Goal: Task Accomplishment & Management: Manage account settings

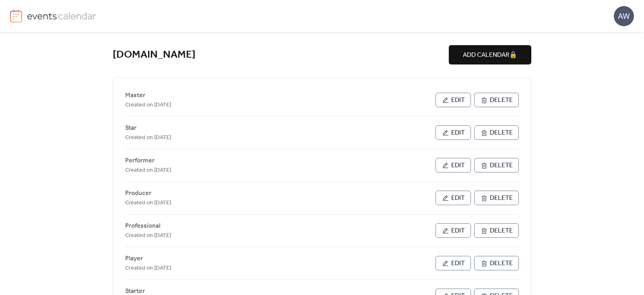
click at [138, 95] on span "Master" at bounding box center [135, 96] width 20 height 10
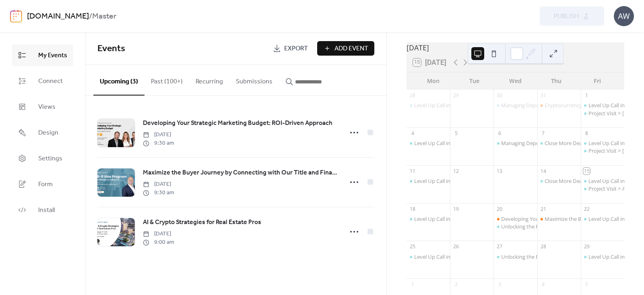
scroll to position [54, 0]
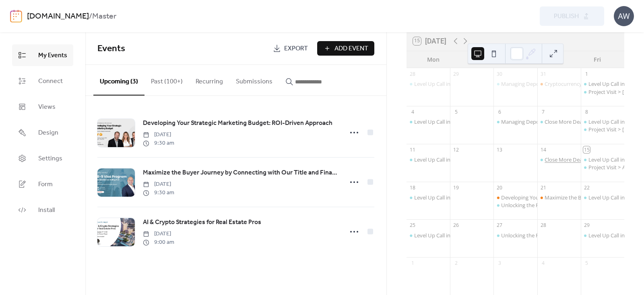
click at [555, 162] on div "Close More Deals with EB-5: Alba Residences Selling Fast in Spanish" at bounding box center [625, 159] width 160 height 7
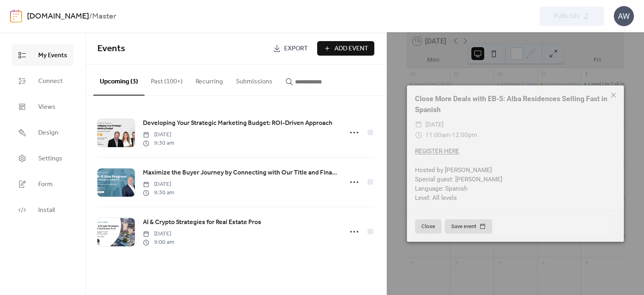
click at [613, 92] on icon at bounding box center [614, 95] width 10 height 10
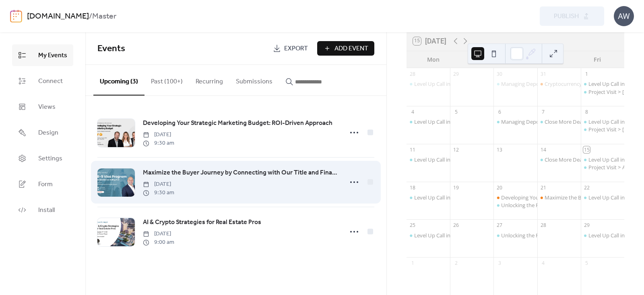
click at [114, 173] on div at bounding box center [115, 182] width 37 height 28
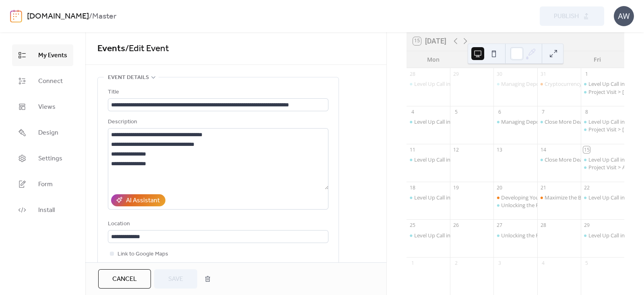
click at [560, 169] on div "Close More Deals with EB-5: Alba Residences Selling Fast in Spanish" at bounding box center [559, 167] width 43 height 23
click at [557, 163] on div "Close More Deals with EB-5: Alba Residences Selling Fast in Spanish" at bounding box center [625, 159] width 160 height 7
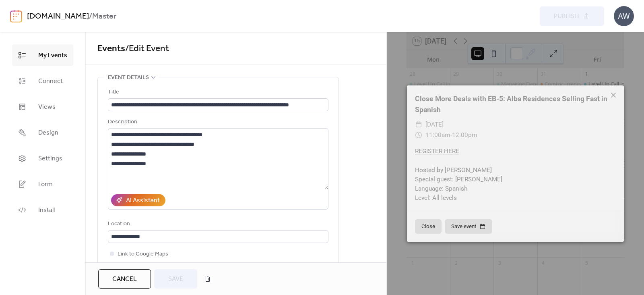
click at [613, 96] on icon at bounding box center [614, 95] width 10 height 10
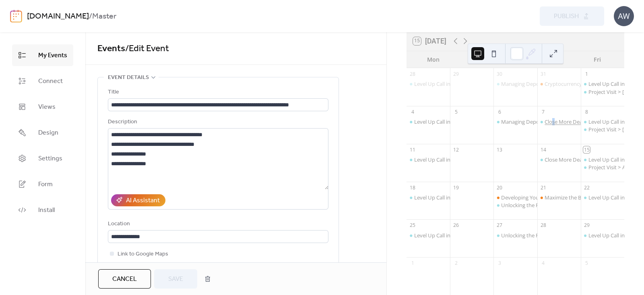
click at [551, 125] on div "Close More Deals with EB-5: Alba Residences Selling Fast in English" at bounding box center [624, 121] width 158 height 7
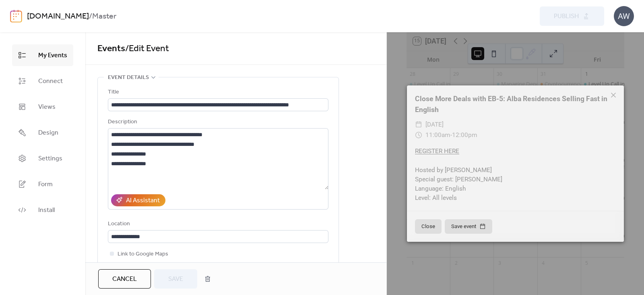
click at [87, 17] on link "[DOMAIN_NAME]" at bounding box center [58, 16] width 62 height 15
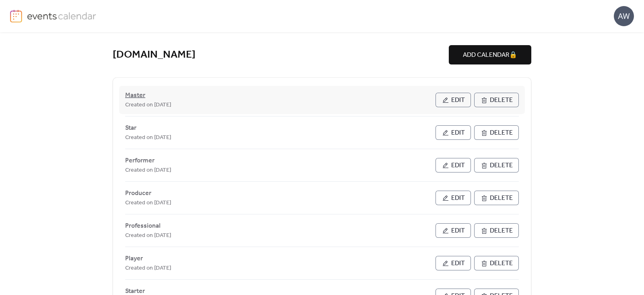
click at [141, 95] on span "Master" at bounding box center [135, 96] width 20 height 10
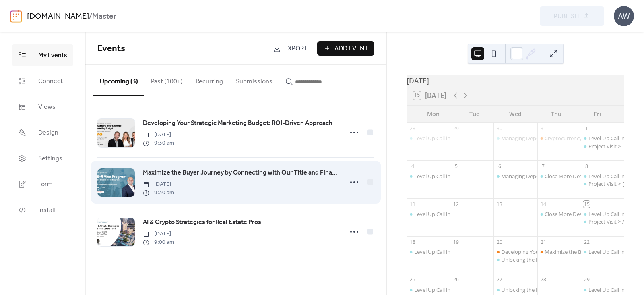
click at [198, 171] on span "Maximize the Buyer Journey by Connecting with Our Title and Financial Network i…" at bounding box center [240, 173] width 195 height 10
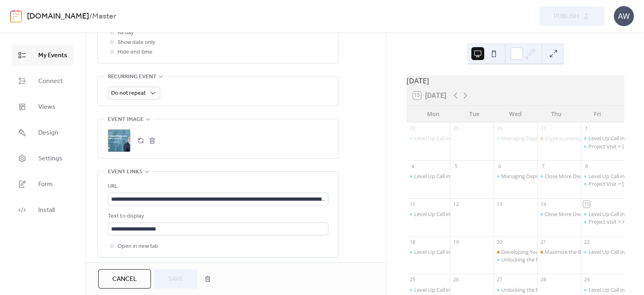
scroll to position [437, 0]
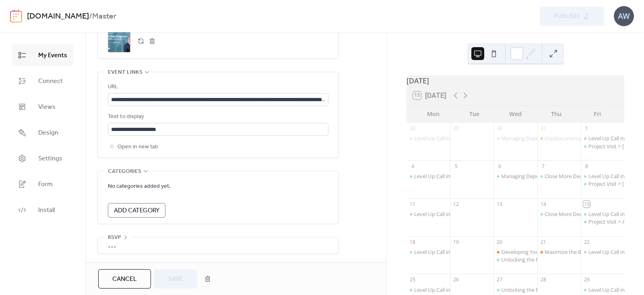
click at [150, 39] on button "button" at bounding box center [152, 40] width 11 height 11
click at [170, 277] on span "Save" at bounding box center [175, 279] width 15 height 10
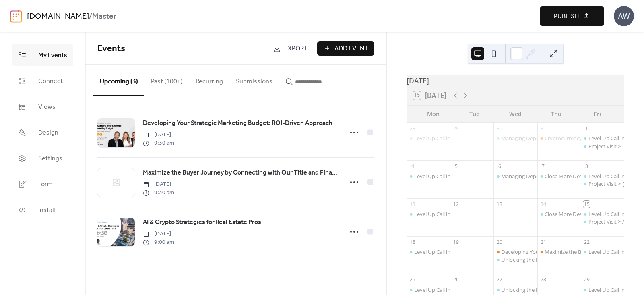
click at [89, 18] on link "[DOMAIN_NAME]" at bounding box center [58, 16] width 62 height 15
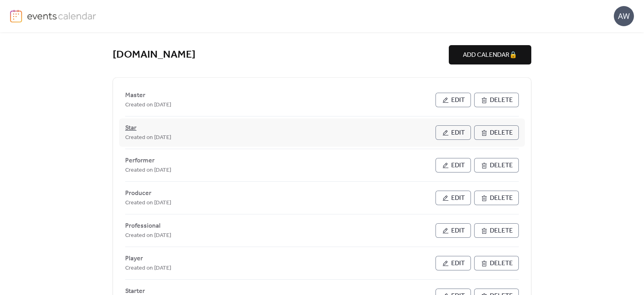
click at [130, 127] on span "Star" at bounding box center [130, 128] width 11 height 10
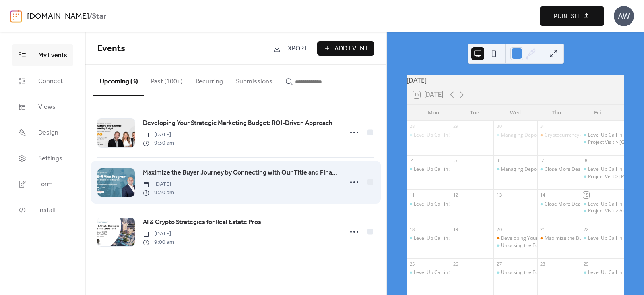
click at [154, 173] on span "Maximize the Buyer Journey by Connecting with Our Title and Financial Network i…" at bounding box center [240, 173] width 195 height 10
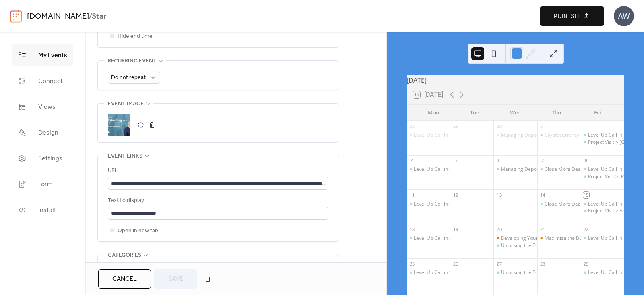
click at [152, 123] on button "button" at bounding box center [152, 124] width 11 height 11
click at [169, 285] on button "Save" at bounding box center [175, 278] width 43 height 19
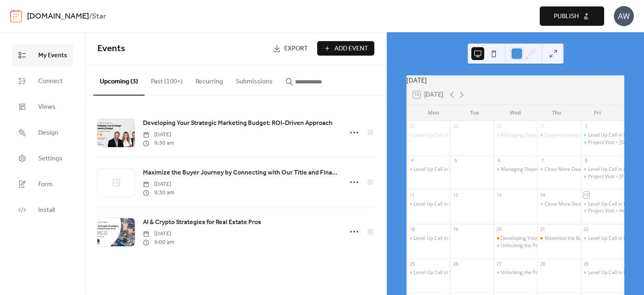
click at [89, 19] on link "[DOMAIN_NAME]" at bounding box center [58, 16] width 62 height 15
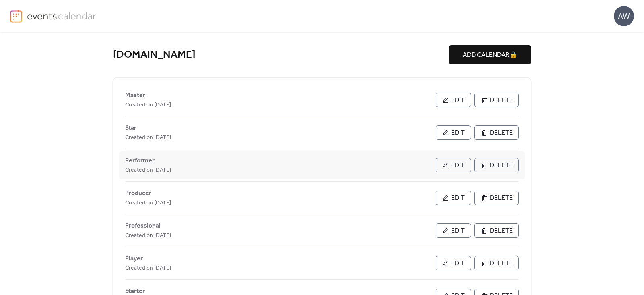
click at [148, 157] on span "Performer" at bounding box center [139, 161] width 29 height 10
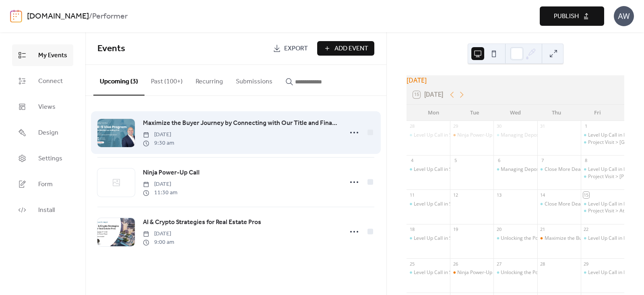
click at [171, 122] on span "Maximize the Buyer Journey by Connecting with Our Title and Financial Network i…" at bounding box center [240, 123] width 195 height 10
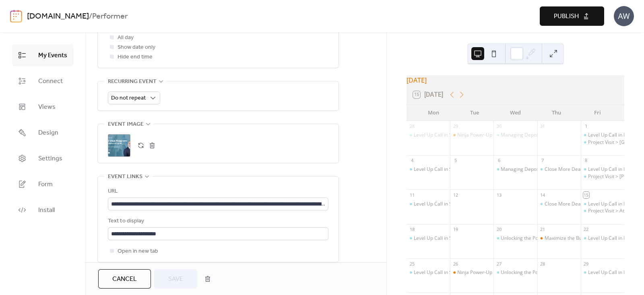
scroll to position [330, 0]
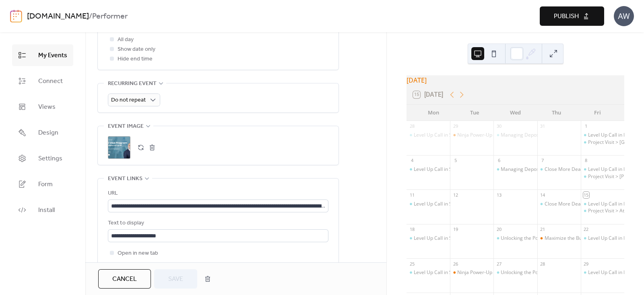
click at [151, 147] on button "button" at bounding box center [152, 147] width 11 height 11
click at [177, 282] on span "Save" at bounding box center [175, 279] width 15 height 10
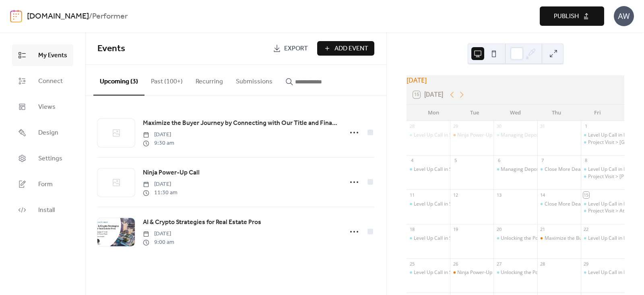
click at [582, 17] on button "Publish" at bounding box center [572, 15] width 64 height 19
click at [85, 14] on link "[DOMAIN_NAME]" at bounding box center [58, 16] width 62 height 15
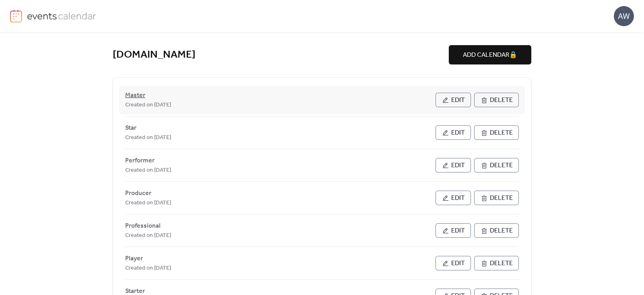
click at [136, 96] on span "Master" at bounding box center [135, 96] width 20 height 10
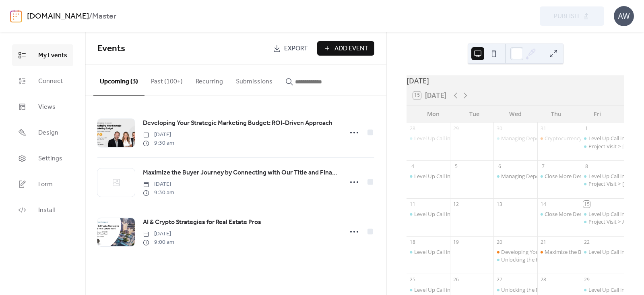
click at [89, 16] on link "[DOMAIN_NAME]" at bounding box center [58, 16] width 62 height 15
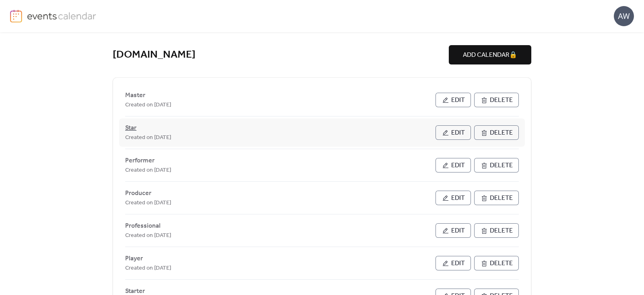
click at [131, 126] on span "Star" at bounding box center [130, 128] width 11 height 10
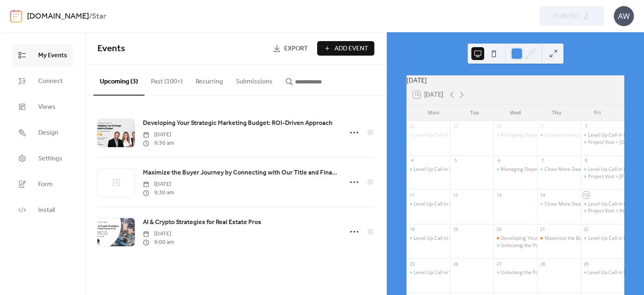
click at [89, 19] on link "[DOMAIN_NAME]" at bounding box center [58, 16] width 62 height 15
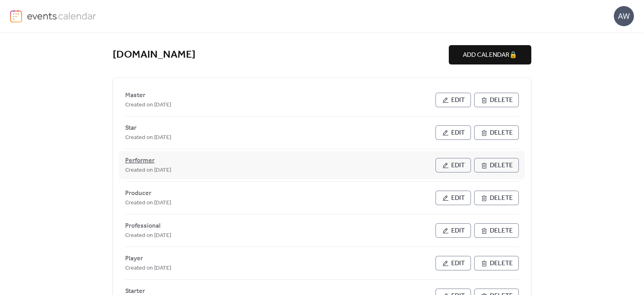
click at [138, 159] on span "Performer" at bounding box center [139, 161] width 29 height 10
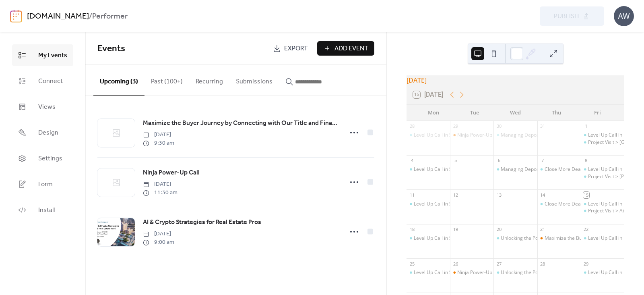
click at [89, 14] on link "[DOMAIN_NAME]" at bounding box center [58, 16] width 62 height 15
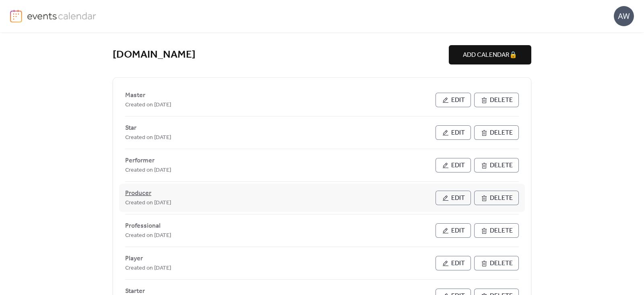
click at [143, 190] on span "Producer" at bounding box center [138, 193] width 26 height 10
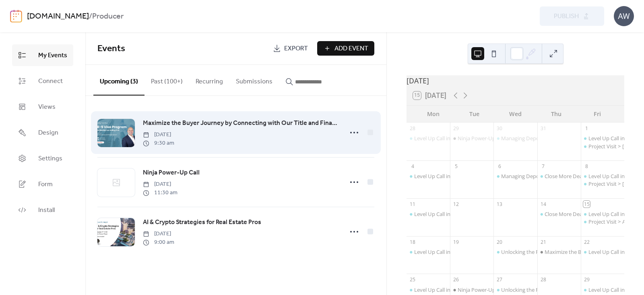
click at [155, 122] on span "Maximize the Buyer Journey by Connecting with Our Title and Financial Network i…" at bounding box center [240, 123] width 195 height 10
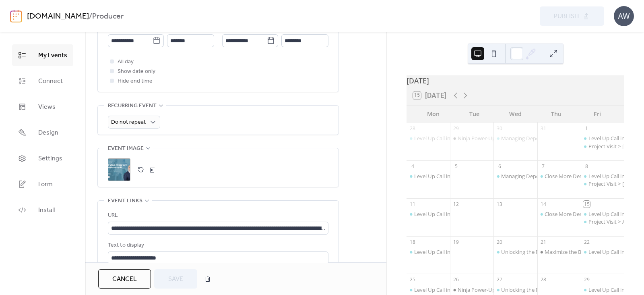
scroll to position [306, 0]
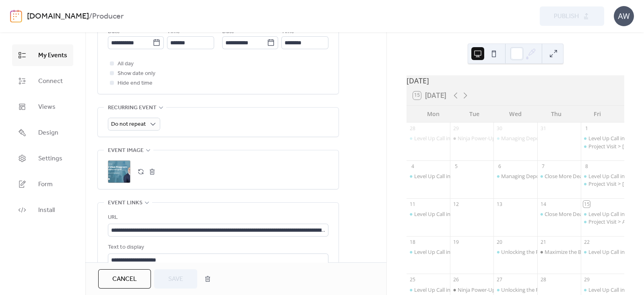
click at [154, 170] on button "button" at bounding box center [152, 171] width 11 height 11
click at [177, 287] on button "Save" at bounding box center [175, 278] width 43 height 19
click at [176, 283] on div "Cancel Save" at bounding box center [156, 278] width 117 height 19
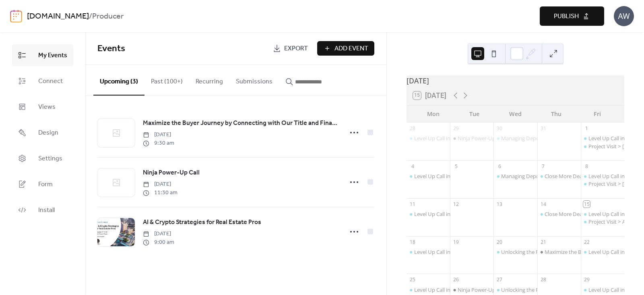
click at [567, 19] on span "Publish" at bounding box center [566, 17] width 25 height 10
click at [89, 18] on link "[DOMAIN_NAME]" at bounding box center [58, 16] width 62 height 15
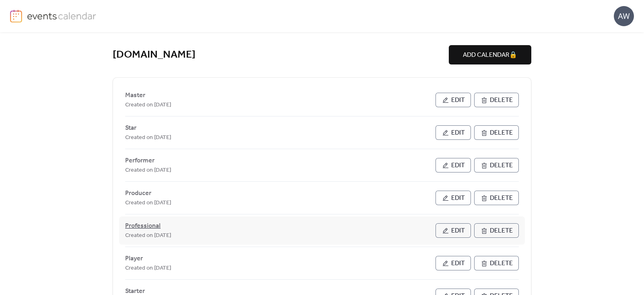
click at [137, 224] on span "Professional" at bounding box center [142, 226] width 35 height 10
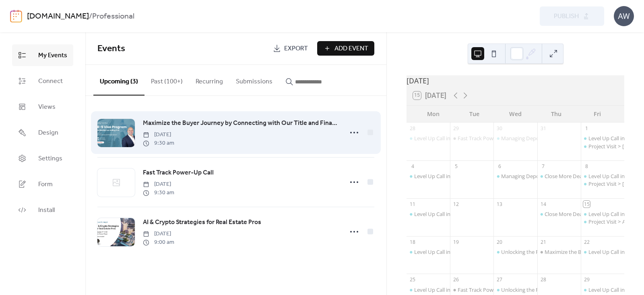
click at [157, 123] on span "Maximize the Buyer Journey by Connecting with Our Title and Financial Network i…" at bounding box center [240, 123] width 195 height 10
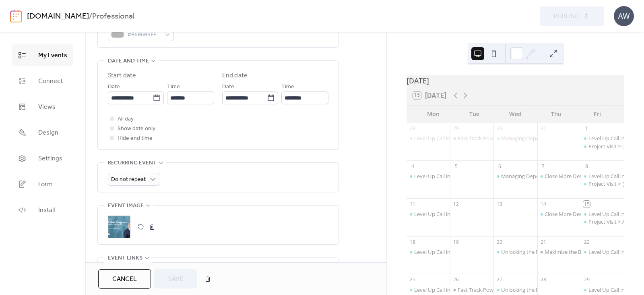
scroll to position [273, 0]
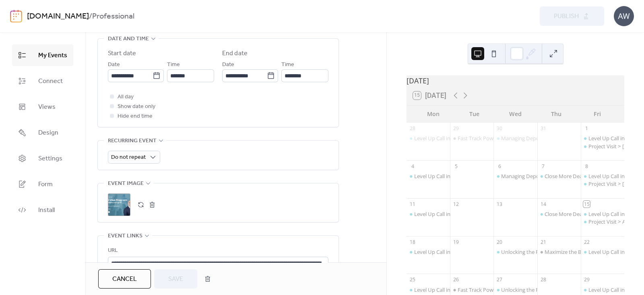
click at [151, 205] on button "button" at bounding box center [152, 204] width 11 height 11
click at [179, 281] on span "Save" at bounding box center [175, 279] width 15 height 10
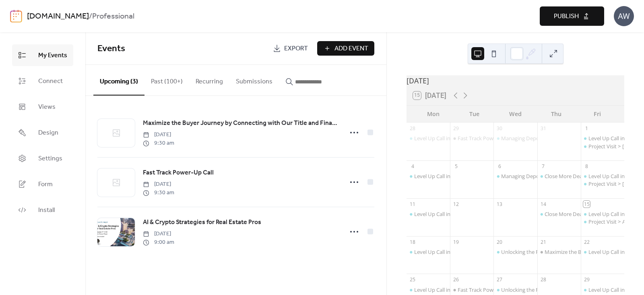
click at [562, 20] on span "Publish" at bounding box center [566, 17] width 25 height 10
click at [89, 17] on link "[DOMAIN_NAME]" at bounding box center [58, 16] width 62 height 15
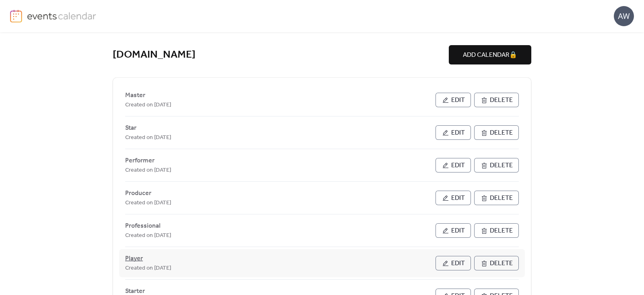
click at [139, 258] on span "Player" at bounding box center [134, 259] width 18 height 10
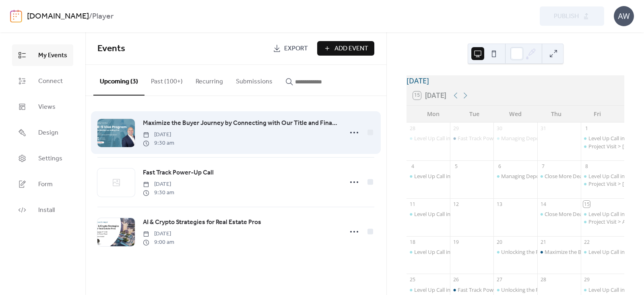
click at [157, 123] on span "Maximize the Buyer Journey by Connecting with Our Title and Financial Network i…" at bounding box center [240, 123] width 195 height 10
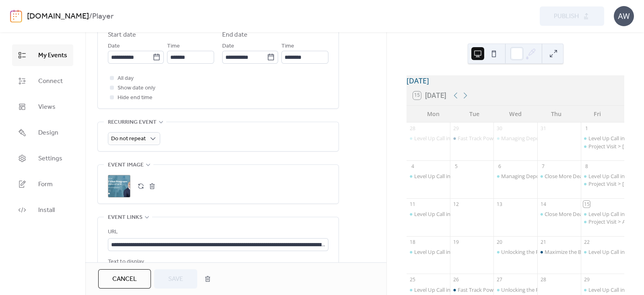
click at [149, 185] on button "button" at bounding box center [152, 185] width 11 height 11
click at [171, 272] on button "Save" at bounding box center [175, 278] width 43 height 19
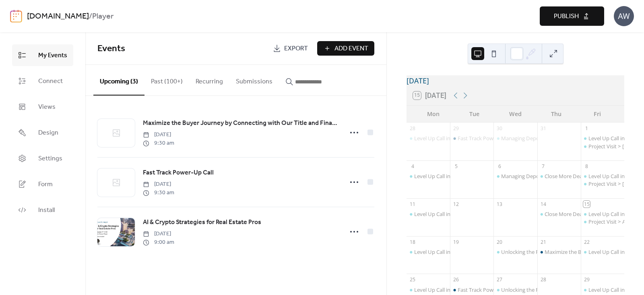
click at [568, 15] on span "Publish" at bounding box center [566, 17] width 25 height 10
click at [88, 19] on link "[DOMAIN_NAME]" at bounding box center [58, 16] width 62 height 15
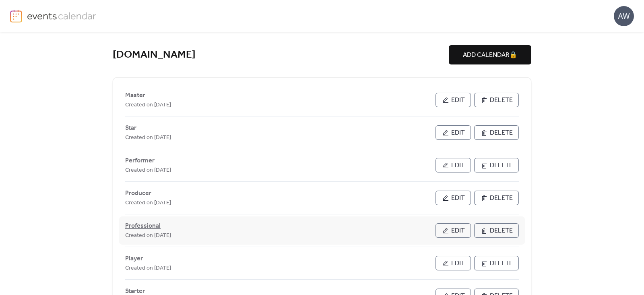
click at [135, 223] on span "Professional" at bounding box center [142, 226] width 35 height 10
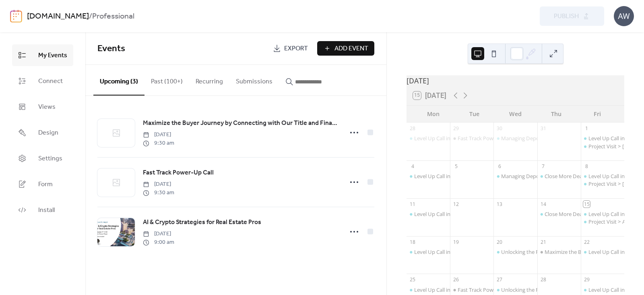
click at [89, 16] on link "[DOMAIN_NAME]" at bounding box center [58, 16] width 62 height 15
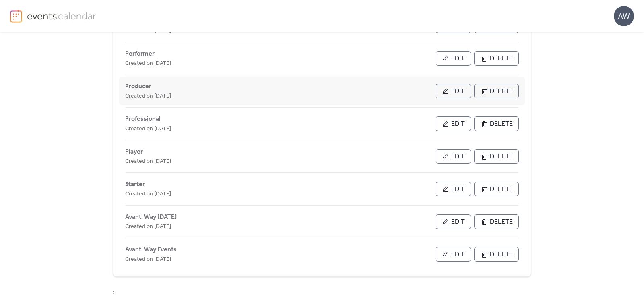
scroll to position [110, 0]
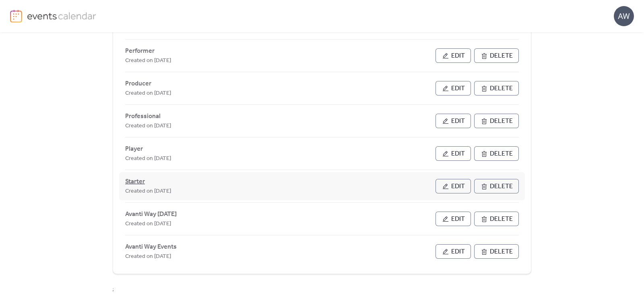
click at [136, 180] on span "Starter" at bounding box center [135, 182] width 20 height 10
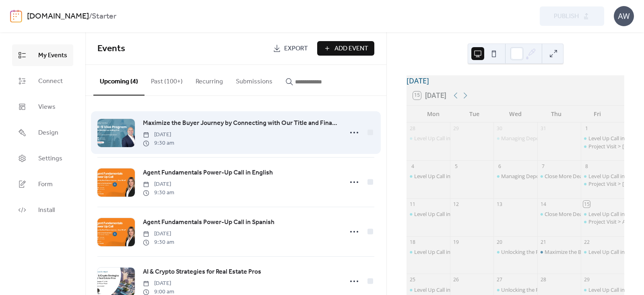
click at [165, 123] on span "Maximize the Buyer Journey by Connecting with Our Title and Financial Network i…" at bounding box center [240, 123] width 195 height 10
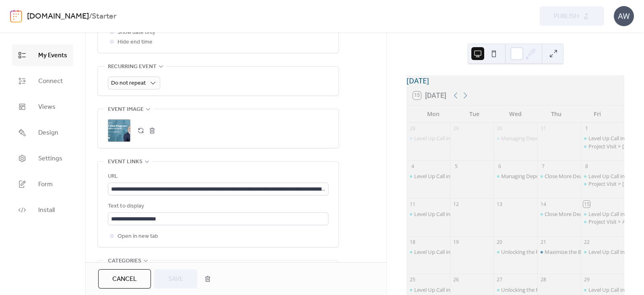
click at [153, 129] on button "button" at bounding box center [152, 130] width 11 height 11
click at [175, 276] on span "Save" at bounding box center [175, 279] width 15 height 10
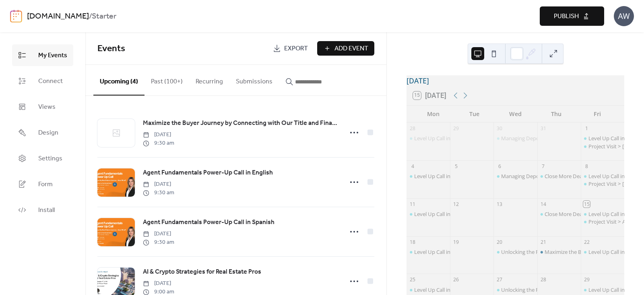
click at [557, 15] on span "Publish" at bounding box center [566, 17] width 25 height 10
click at [551, 217] on div "Close More Deals with EB-5: Alba Residences Selling Fast in Spanish" at bounding box center [625, 213] width 160 height 7
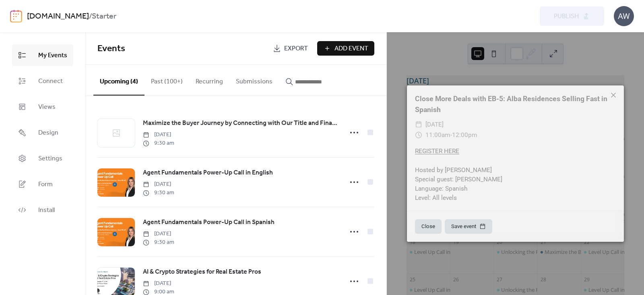
click at [614, 95] on icon at bounding box center [613, 95] width 5 height 5
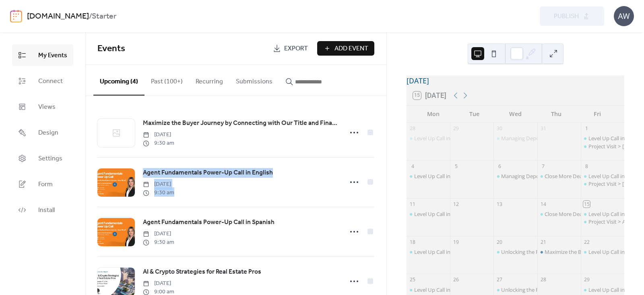
drag, startPoint x: 384, startPoint y: 158, endPoint x: 383, endPoint y: 128, distance: 29.8
click at [383, 128] on div "Maximize the Buyer Journey by Connecting with Our Title and Financial Network i…" at bounding box center [235, 195] width 301 height 199
click at [203, 29] on div "[DOMAIN_NAME] / Starter Preview Publish AW" at bounding box center [322, 16] width 624 height 32
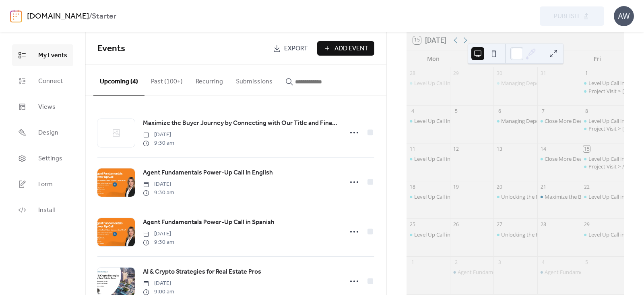
scroll to position [56, 0]
click at [553, 200] on div "Maximize the Buyer Journey by Connecting with Our Title and Financial Network i…" at bounding box center [653, 195] width 216 height 7
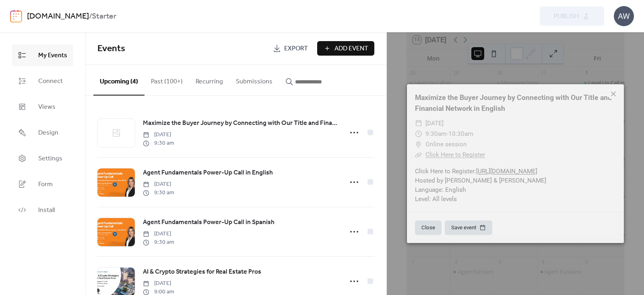
click at [614, 93] on icon at bounding box center [613, 93] width 5 height 5
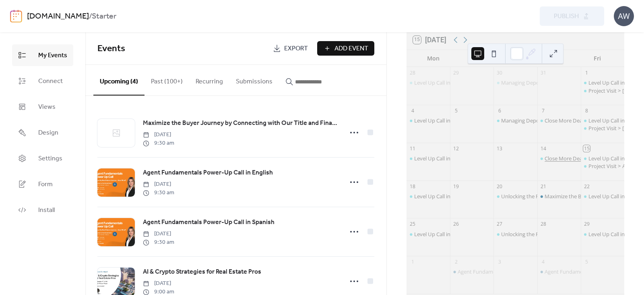
click at [560, 162] on div "Close More Deals with EB-5: Alba Residences Selling Fast in Spanish" at bounding box center [625, 158] width 160 height 7
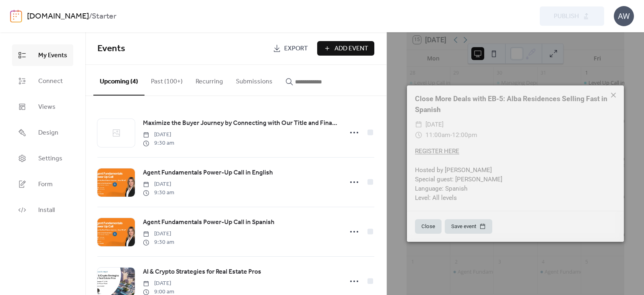
click at [613, 97] on icon at bounding box center [614, 95] width 10 height 10
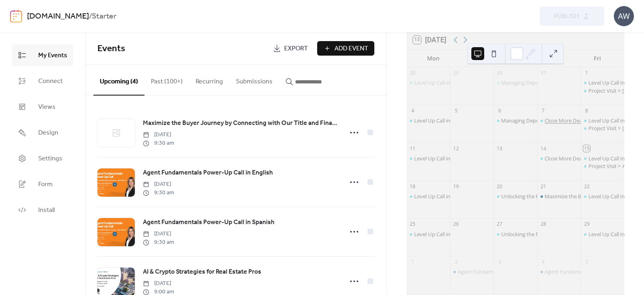
click at [555, 124] on div "Close More Deals with EB-5: Alba Residences Selling Fast in English" at bounding box center [624, 120] width 158 height 7
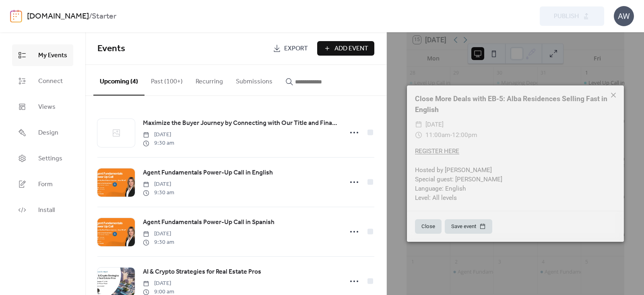
click at [613, 93] on icon at bounding box center [614, 95] width 10 height 10
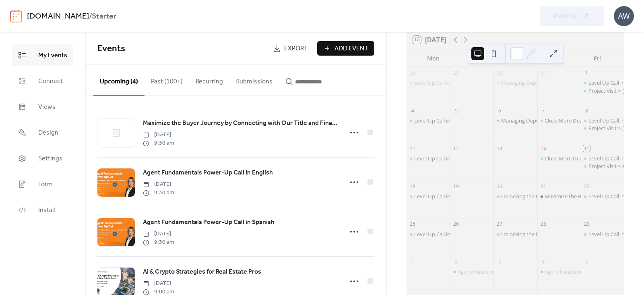
click at [169, 79] on button "Past (100+)" at bounding box center [167, 80] width 45 height 30
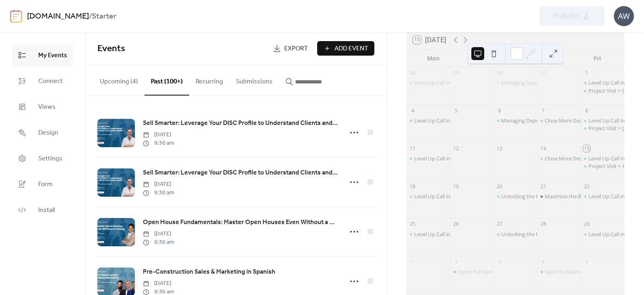
drag, startPoint x: 383, startPoint y: 118, endPoint x: 383, endPoint y: 127, distance: 8.9
click at [383, 127] on div "Sell Smarter: Leverage Your DISC Profile to Understand Clients and Close More D…" at bounding box center [235, 195] width 301 height 199
click at [127, 79] on button "Upcoming (4)" at bounding box center [118, 80] width 51 height 30
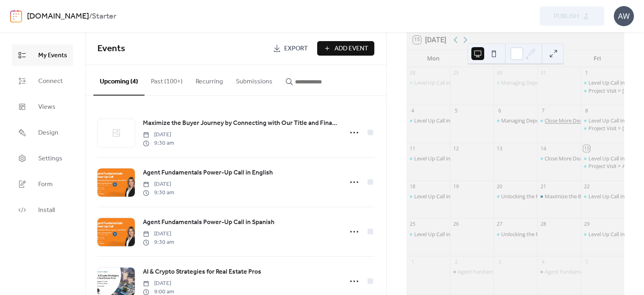
click at [561, 124] on div "Close More Deals with EB-5: Alba Residences Selling Fast in English" at bounding box center [624, 120] width 158 height 7
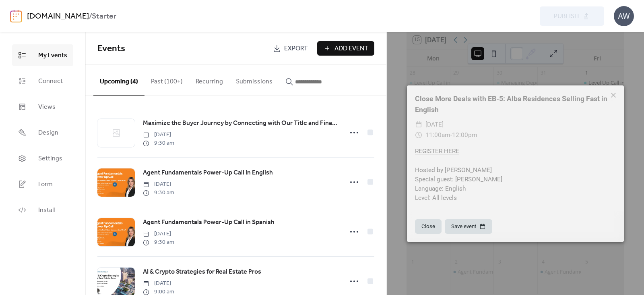
click at [614, 95] on icon at bounding box center [613, 95] width 5 height 5
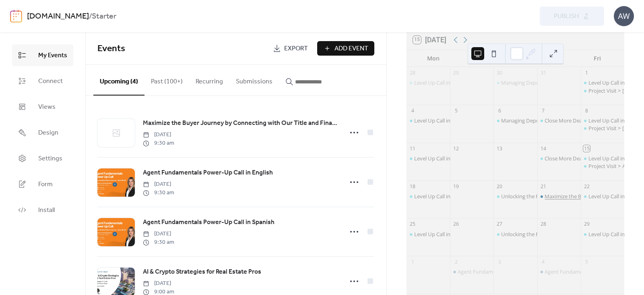
click at [548, 199] on div "Maximize the Buyer Journey by Connecting with Our Title and Financial Network i…" at bounding box center [653, 195] width 216 height 7
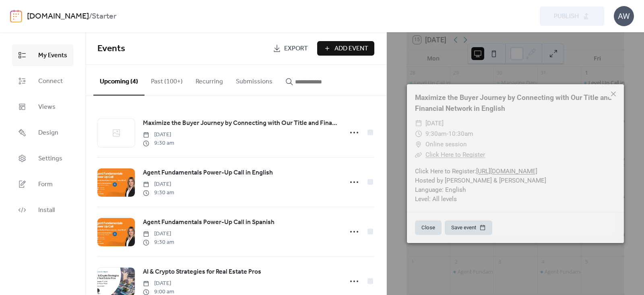
click at [613, 93] on icon at bounding box center [614, 94] width 10 height 10
